Goal: Information Seeking & Learning: Learn about a topic

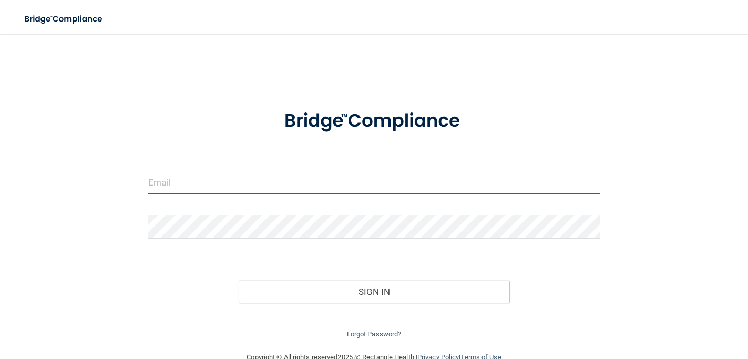
click at [199, 183] on input "email" at bounding box center [374, 183] width 452 height 24
type input "[EMAIL_ADDRESS][DOMAIN_NAME]"
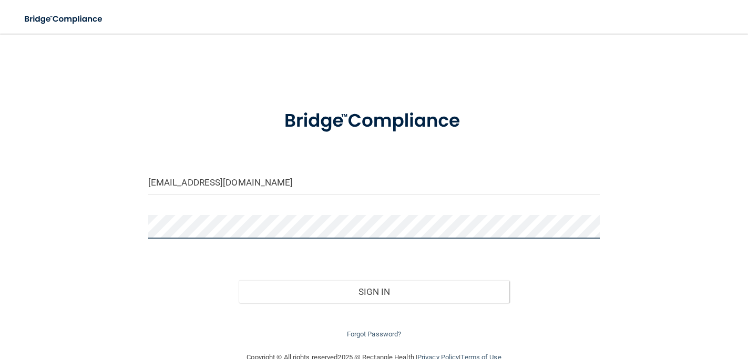
click at [239, 280] on button "Sign In" at bounding box center [374, 291] width 271 height 23
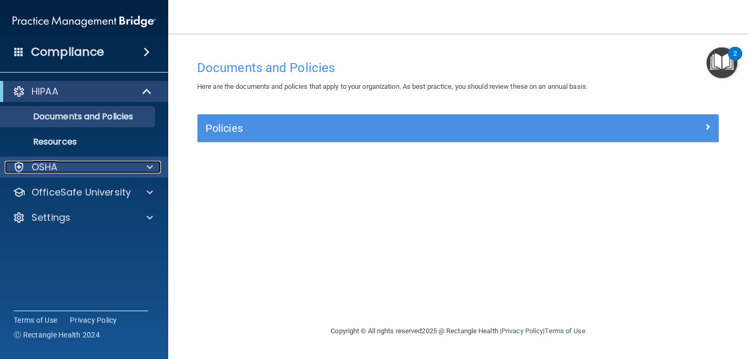
click at [113, 169] on div "OSHA" at bounding box center [70, 167] width 130 height 13
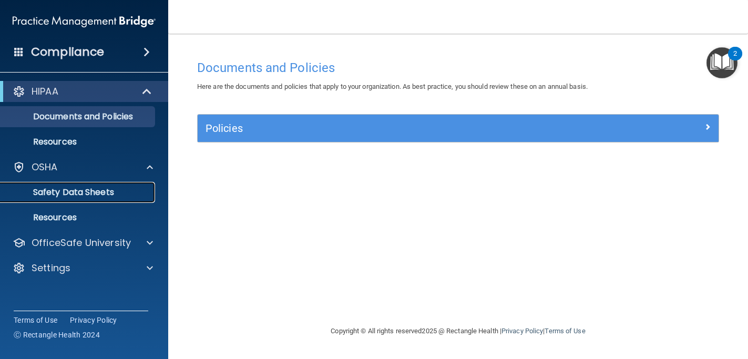
click at [100, 196] on p "Safety Data Sheets" at bounding box center [79, 192] width 144 height 11
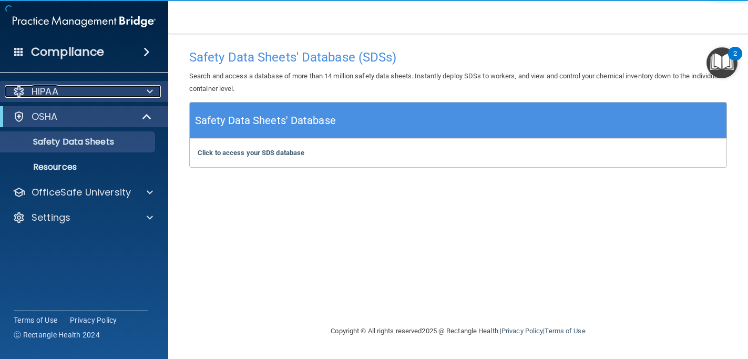
click at [95, 96] on div "HIPAA" at bounding box center [70, 91] width 130 height 13
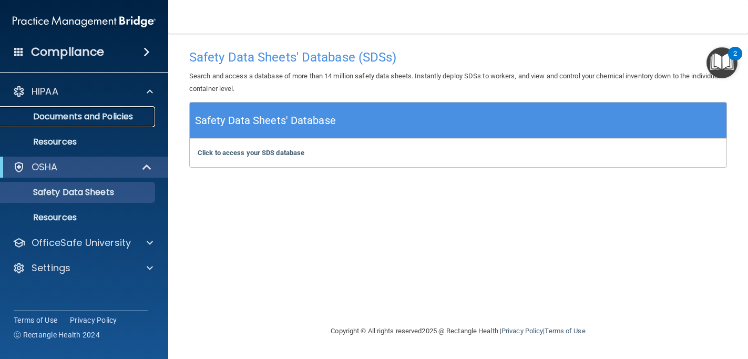
click at [108, 116] on p "Documents and Policies" at bounding box center [79, 116] width 144 height 11
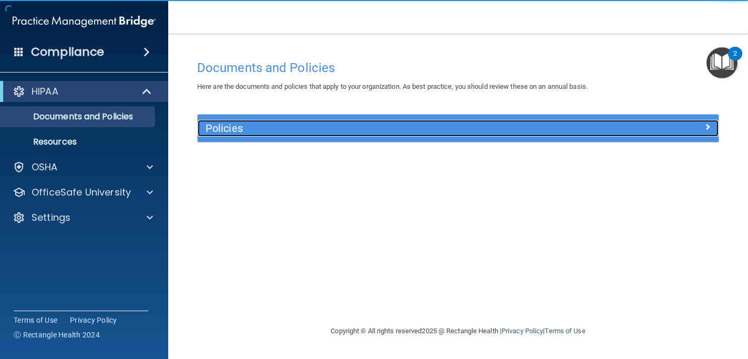
click at [366, 129] on h5 "Policies" at bounding box center [393, 128] width 375 height 12
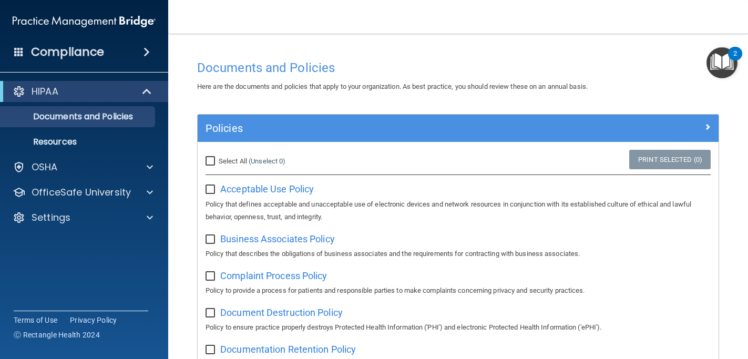
click at [734, 61] on div "2" at bounding box center [735, 61] width 4 height 14
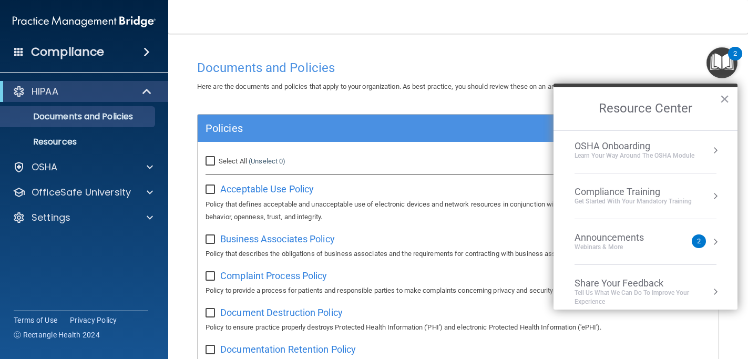
scroll to position [59, 0]
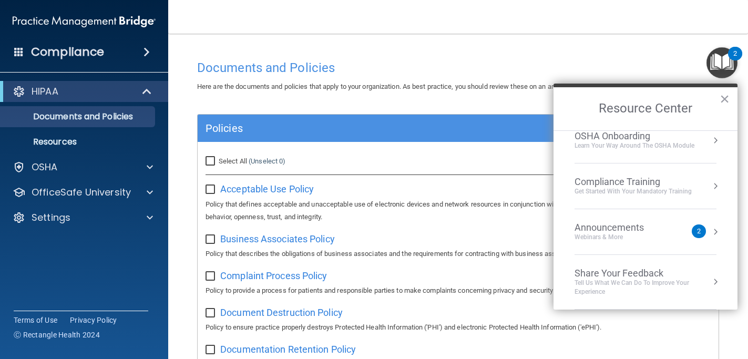
click at [633, 238] on div "Webinars & More" at bounding box center [620, 237] width 90 height 9
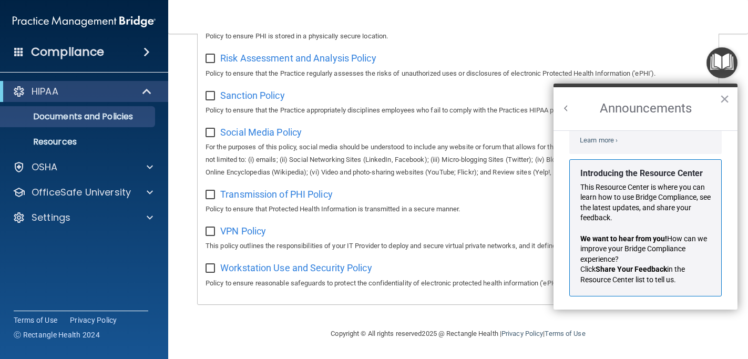
scroll to position [162, 0]
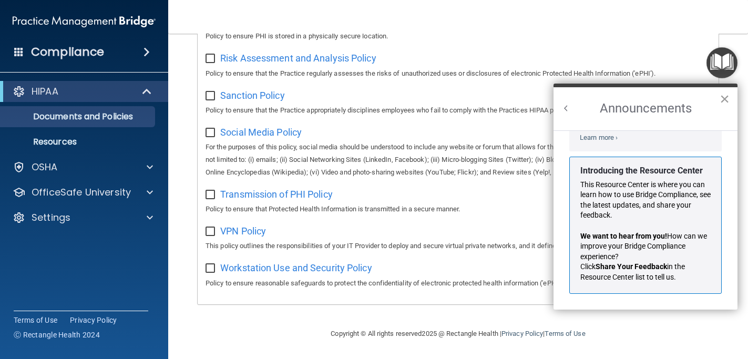
click at [726, 105] on button "×" at bounding box center [725, 98] width 10 height 17
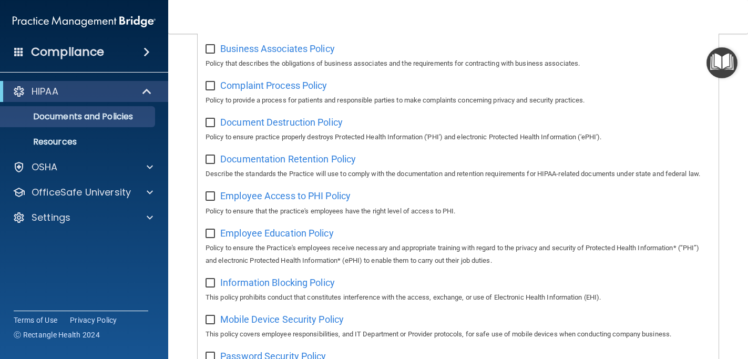
scroll to position [0, 0]
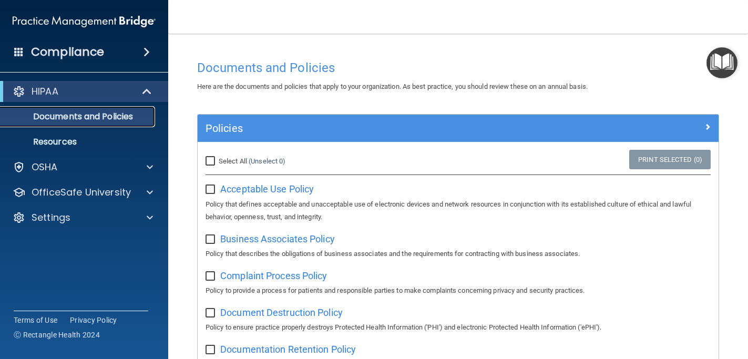
click at [101, 115] on p "Documents and Policies" at bounding box center [79, 116] width 144 height 11
click at [95, 138] on p "Resources" at bounding box center [79, 142] width 144 height 11
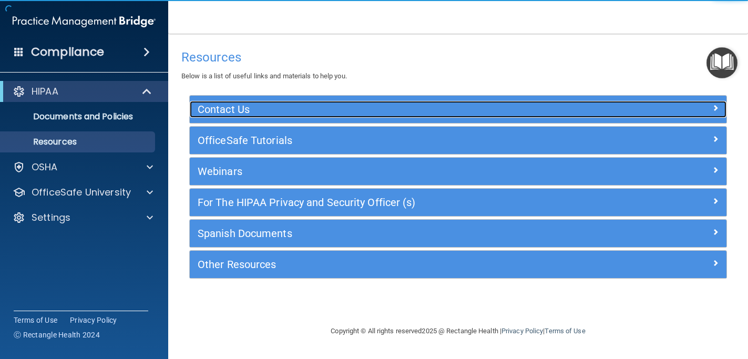
click at [302, 108] on h5 "Contact Us" at bounding box center [391, 110] width 387 height 12
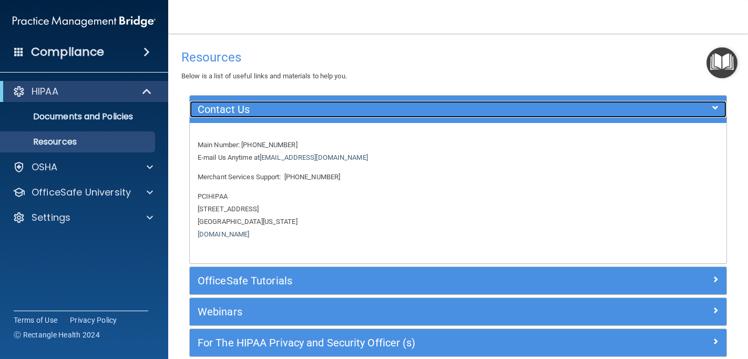
click at [302, 108] on h5 "Contact Us" at bounding box center [391, 110] width 387 height 12
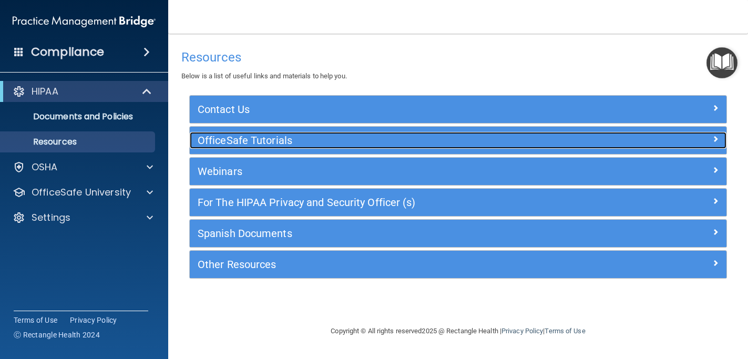
click at [288, 147] on div "OfficeSafe Tutorials" at bounding box center [391, 140] width 403 height 17
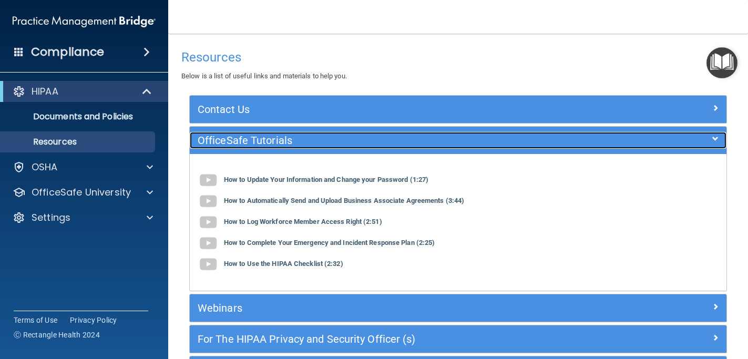
click at [288, 147] on div "OfficeSafe Tutorials" at bounding box center [391, 140] width 403 height 17
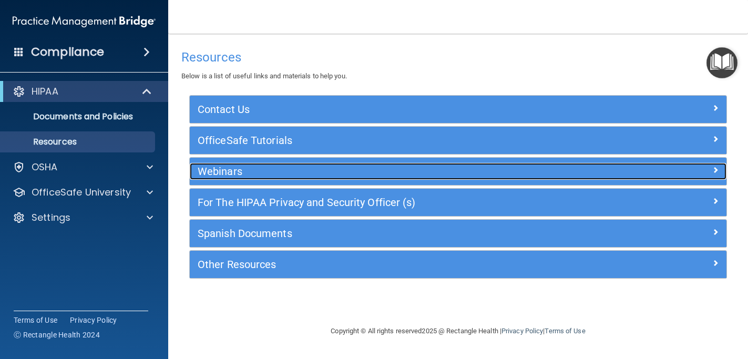
click at [288, 165] on div "Webinars" at bounding box center [391, 171] width 403 height 17
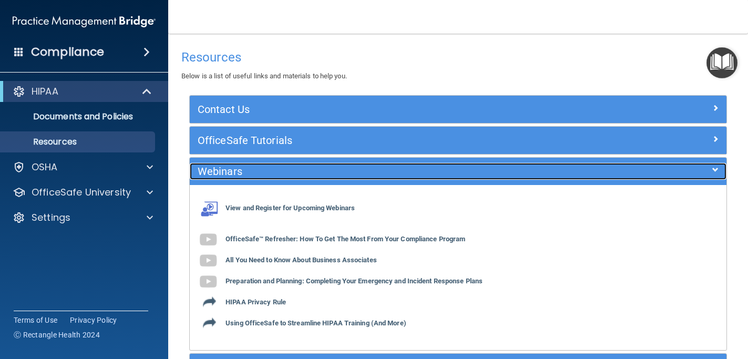
click at [288, 165] on div "Webinars" at bounding box center [391, 171] width 403 height 17
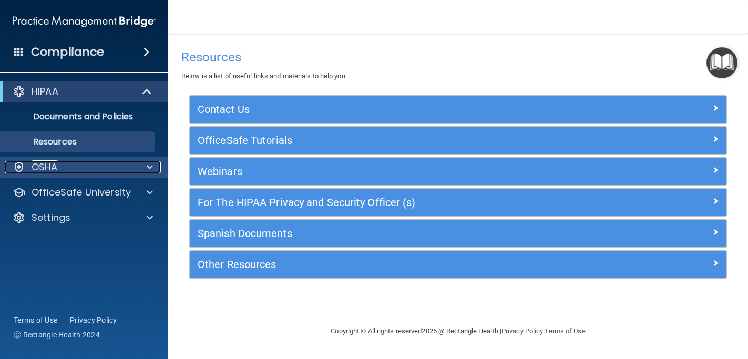
click at [151, 169] on span at bounding box center [150, 167] width 6 height 13
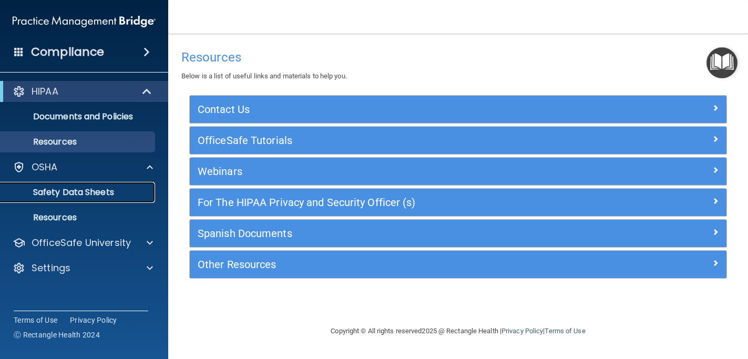
click at [116, 185] on link "Safety Data Sheets" at bounding box center [72, 192] width 166 height 21
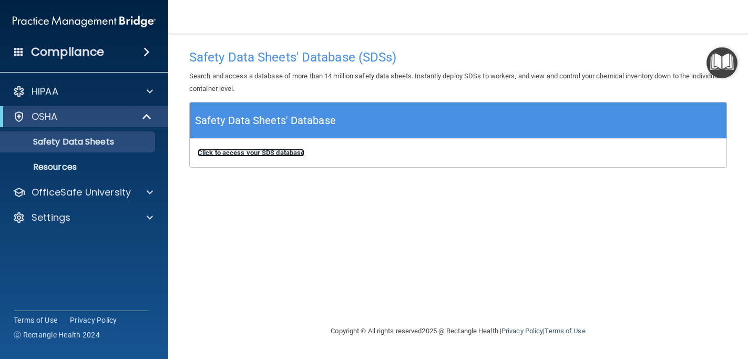
click at [284, 156] on b "Click to access your SDS database" at bounding box center [251, 153] width 107 height 8
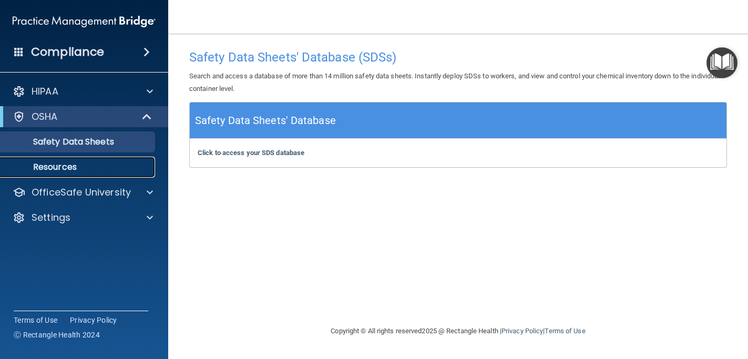
click at [97, 172] on link "Resources" at bounding box center [72, 167] width 166 height 21
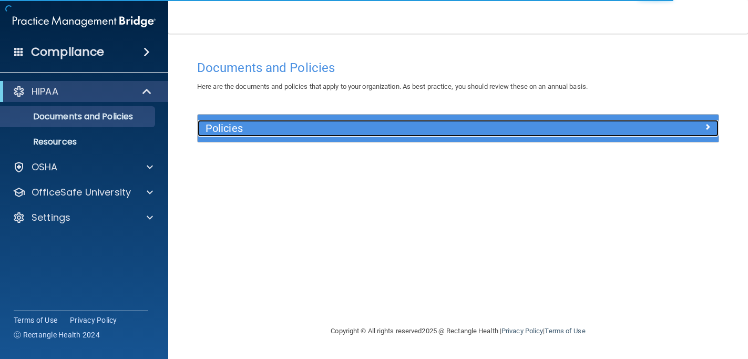
click at [337, 128] on h5 "Policies" at bounding box center [393, 128] width 375 height 12
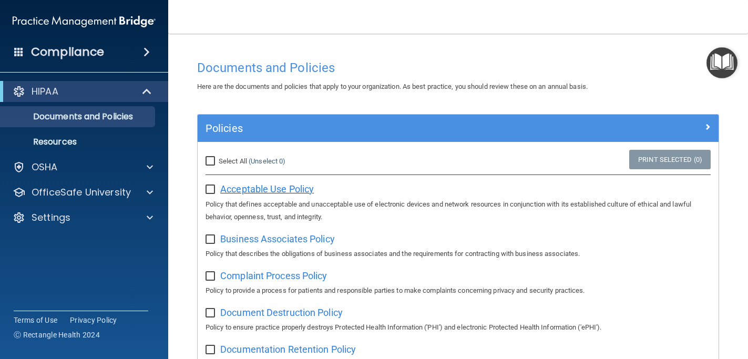
click at [276, 190] on span "Acceptable Use Policy" at bounding box center [267, 188] width 94 height 11
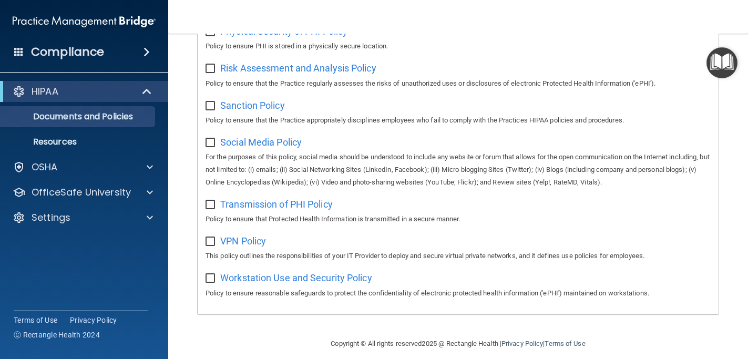
scroll to position [698, 0]
